Goal: Transaction & Acquisition: Obtain resource

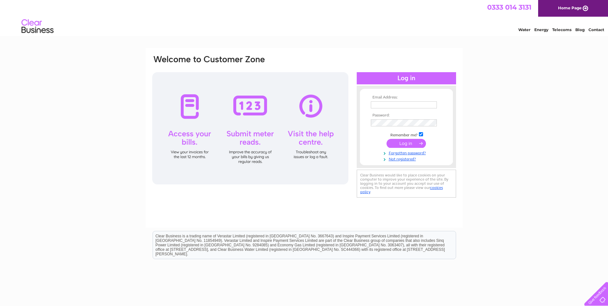
type input "accounts@warmworks.co.uk"
click at [403, 145] on input "submit" at bounding box center [405, 143] width 39 height 9
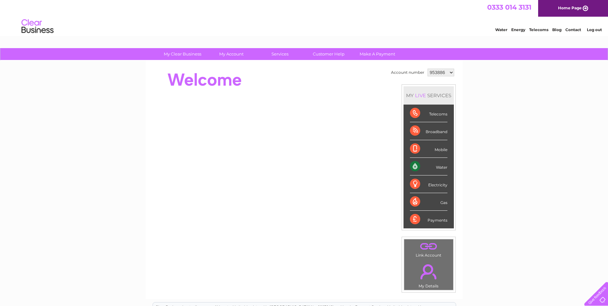
click at [449, 72] on select "953886 958209 958219 958260 958270 1154585" at bounding box center [440, 73] width 27 height 8
click at [427, 69] on select "953886 958209 958219 958260 958270 1154585" at bounding box center [440, 73] width 27 height 8
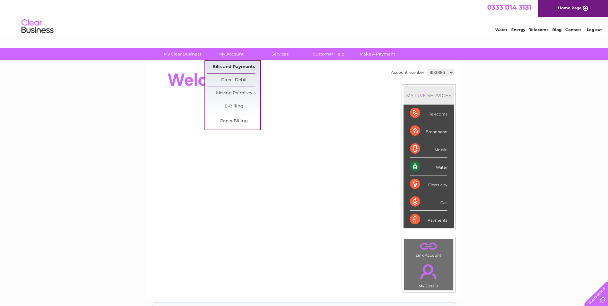
click at [227, 63] on link "Bills and Payments" at bounding box center [233, 67] width 53 height 13
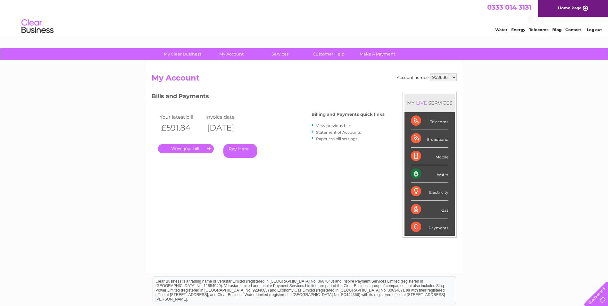
click at [452, 77] on select "953886 958209 958219 958260 958270 1154585" at bounding box center [443, 77] width 27 height 8
select select "958209"
click at [430, 73] on select "953886 958209 958219 958260 958270 1154585" at bounding box center [443, 77] width 27 height 8
click at [454, 77] on select "953886 958209 958219 958260 958270 1154585" at bounding box center [443, 77] width 27 height 8
select select "958219"
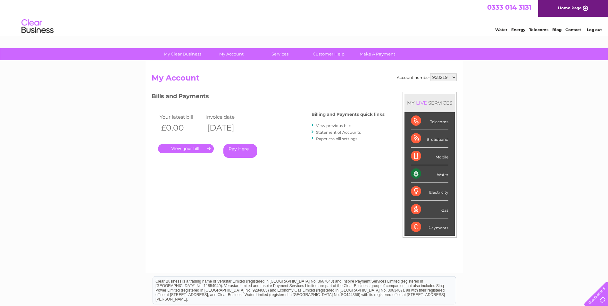
click at [430, 73] on select "953886 958209 958219 958260 958270 1154585" at bounding box center [443, 77] width 27 height 8
click at [192, 146] on link "." at bounding box center [186, 148] width 56 height 9
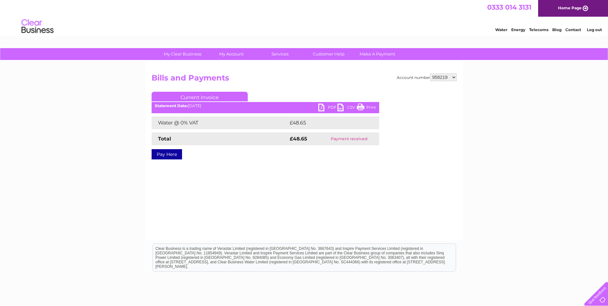
click at [332, 107] on link "PDF" at bounding box center [327, 108] width 19 height 9
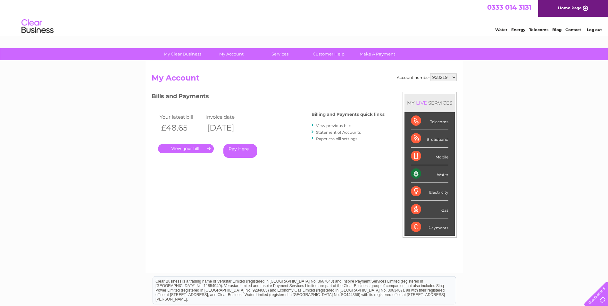
click at [456, 76] on select "953886 958209 958219 958260 958270 1154585" at bounding box center [443, 77] width 27 height 8
select select "958260"
click at [430, 73] on select "953886 958209 958219 958260 958270 1154585" at bounding box center [443, 77] width 27 height 8
click at [456, 76] on select "953886 958209 958219 958260 958270 1154585" at bounding box center [443, 77] width 27 height 8
select select "958270"
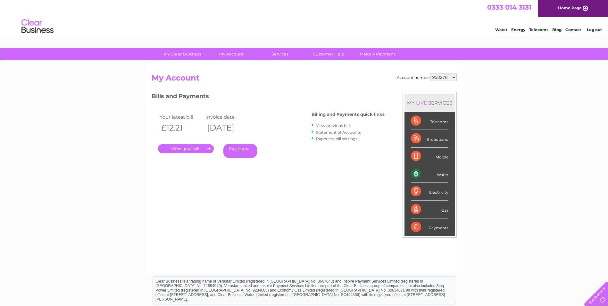
click at [430, 73] on select "953886 958209 958219 958260 958270 1154585" at bounding box center [443, 77] width 27 height 8
click at [206, 147] on link "." at bounding box center [186, 148] width 56 height 9
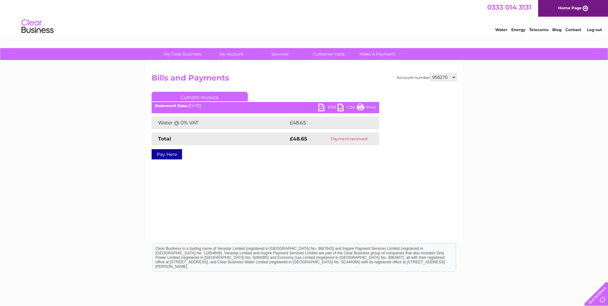
click at [329, 105] on link "PDF" at bounding box center [327, 108] width 19 height 9
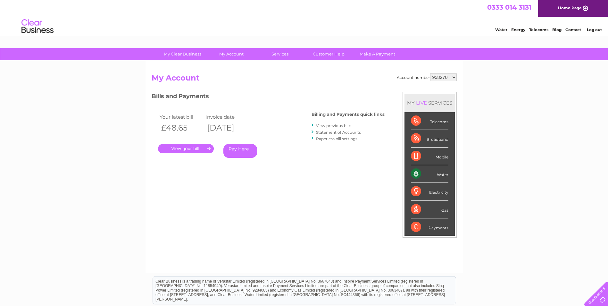
click at [452, 77] on select "953886 958209 958219 958260 958270 1154585" at bounding box center [443, 77] width 27 height 8
select select "1154585"
click at [430, 73] on select "953886 958209 958219 958260 958270 1154585" at bounding box center [443, 77] width 27 height 8
click at [199, 148] on link "." at bounding box center [186, 148] width 56 height 9
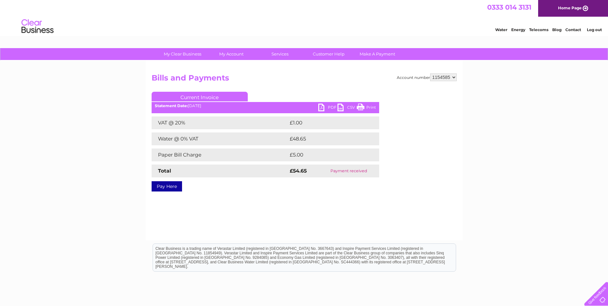
click at [329, 105] on link "PDF" at bounding box center [327, 108] width 19 height 9
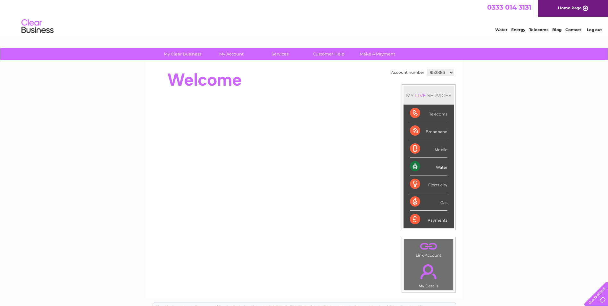
click at [449, 76] on select "953886 958209 958219 958260 958270 1154585" at bounding box center [440, 73] width 27 height 8
click at [450, 72] on select "953886 958209 958219 958260 958270 1154585" at bounding box center [440, 73] width 27 height 8
select select "1154585"
click at [427, 69] on select "953886 958209 958219 958260 958270 1154585" at bounding box center [440, 73] width 27 height 8
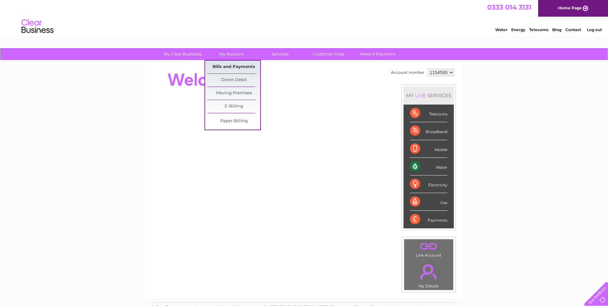
click at [240, 62] on link "Bills and Payments" at bounding box center [233, 67] width 53 height 13
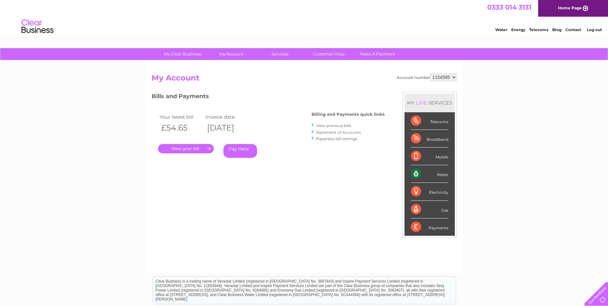
click at [195, 150] on link "." at bounding box center [186, 148] width 56 height 9
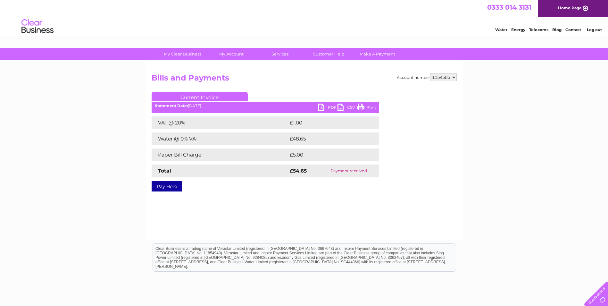
click at [332, 109] on link "PDF" at bounding box center [327, 108] width 19 height 9
